Goal: Book appointment/travel/reservation

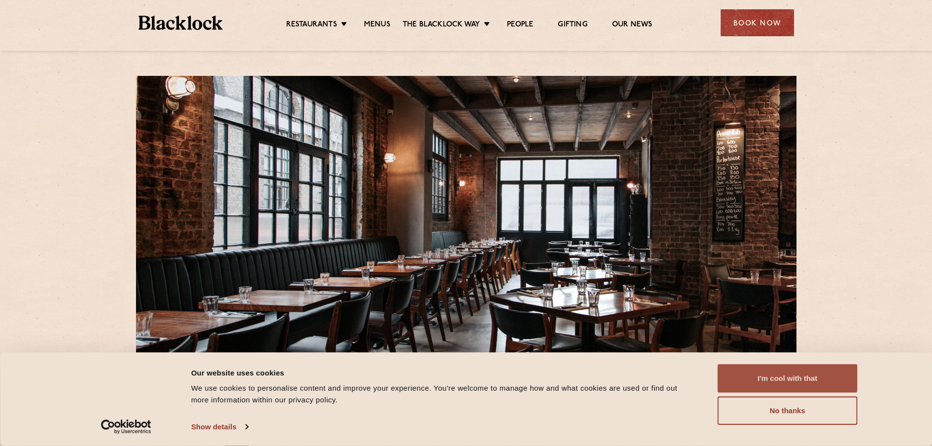
click at [814, 388] on button "I'm cool with that" at bounding box center [787, 378] width 140 height 28
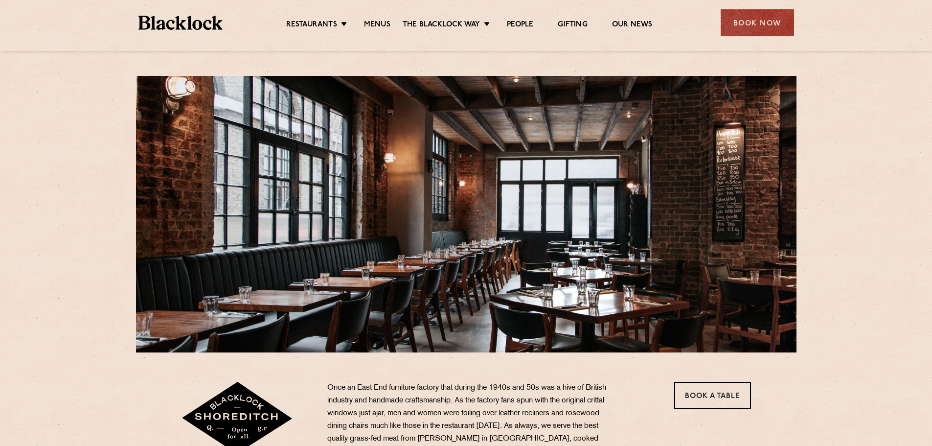
scroll to position [147, 0]
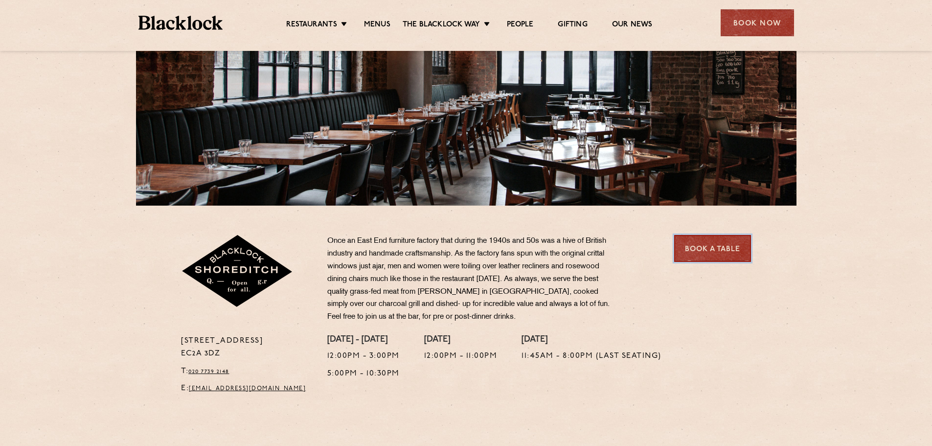
click at [721, 247] on link "Book a Table" at bounding box center [712, 248] width 77 height 27
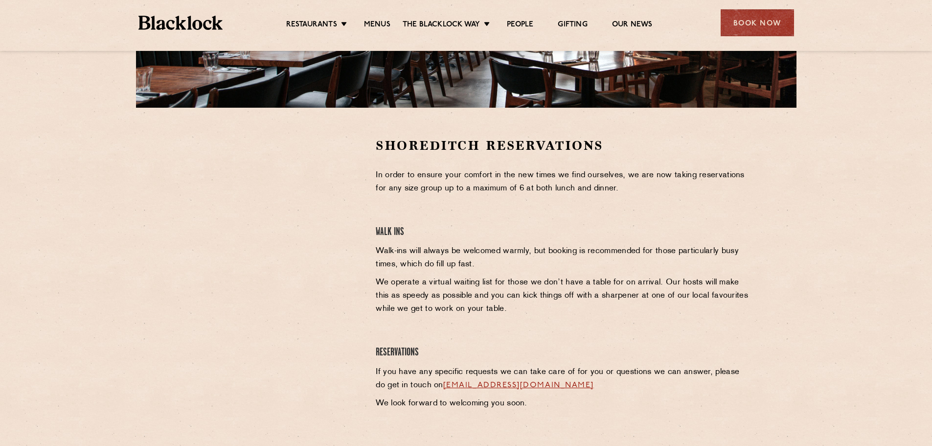
scroll to position [196, 0]
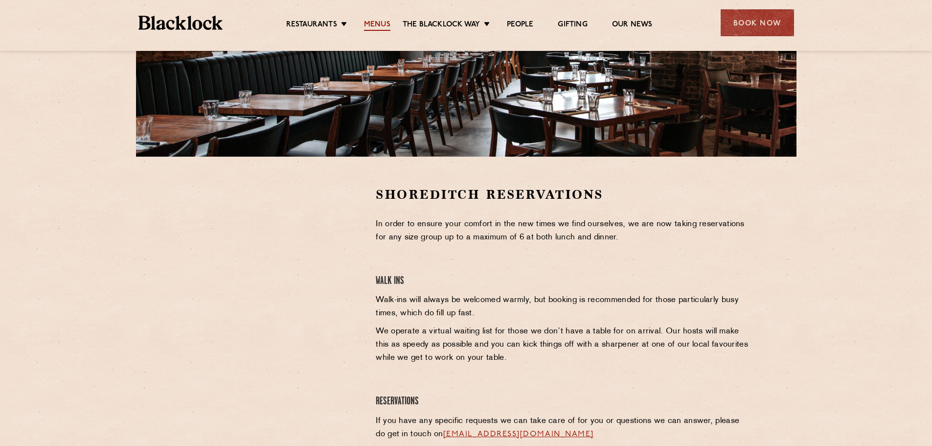
click at [379, 26] on link "Menus" at bounding box center [377, 25] width 26 height 11
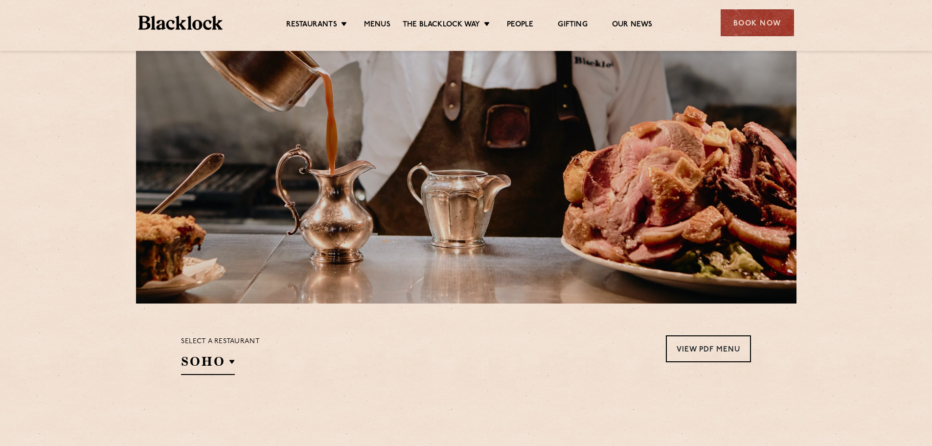
scroll to position [147, 0]
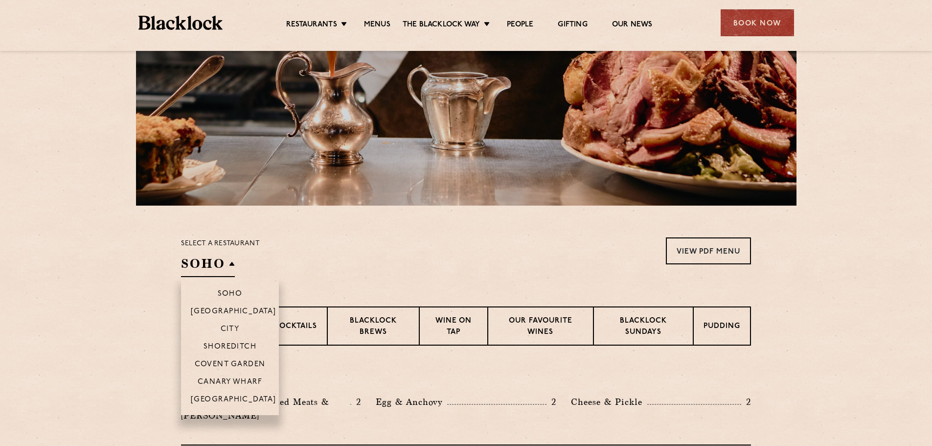
click at [217, 270] on h2 "SOHO" at bounding box center [208, 266] width 54 height 22
click at [241, 347] on p "Shoreditch" at bounding box center [229, 347] width 53 height 10
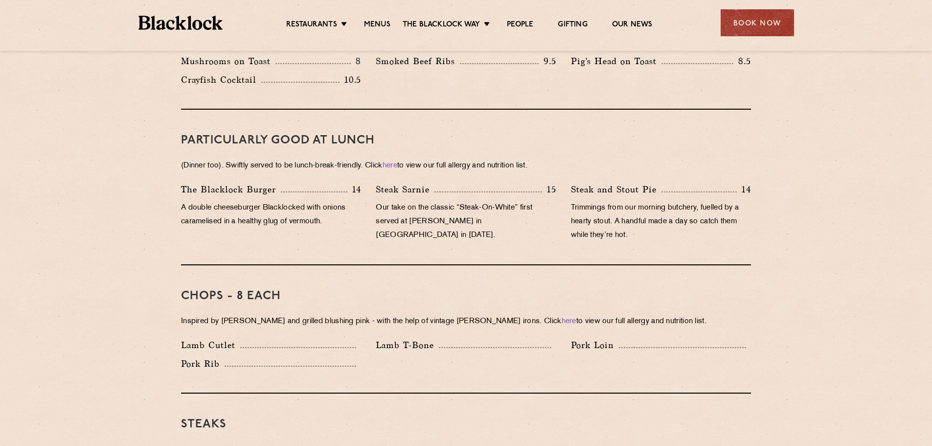
scroll to position [636, 0]
